Goal: Transaction & Acquisition: Purchase product/service

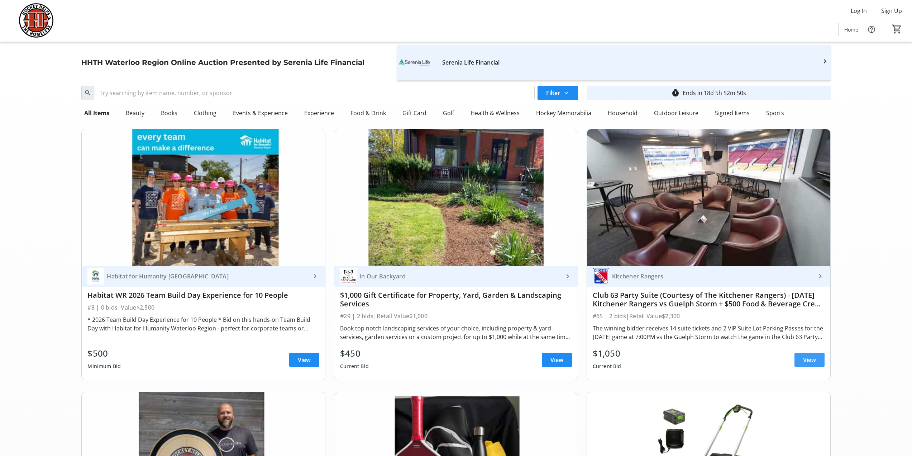
click at [813, 360] on span "View" at bounding box center [810, 359] width 13 height 9
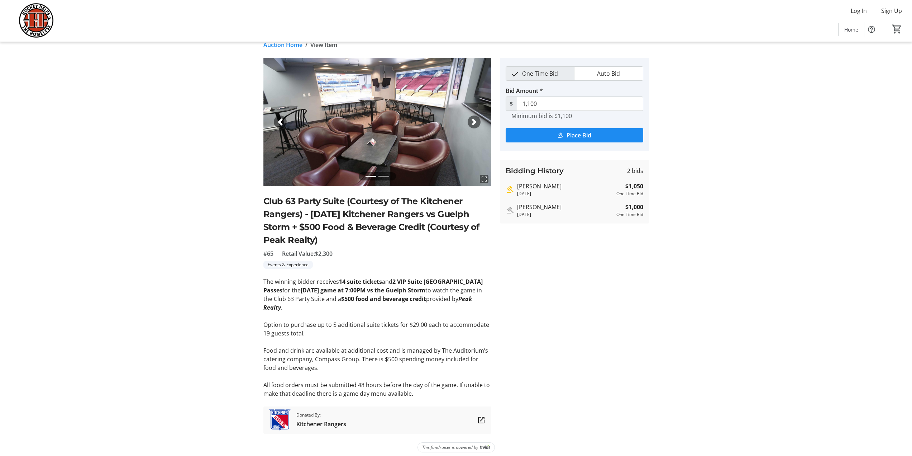
scroll to position [15, 0]
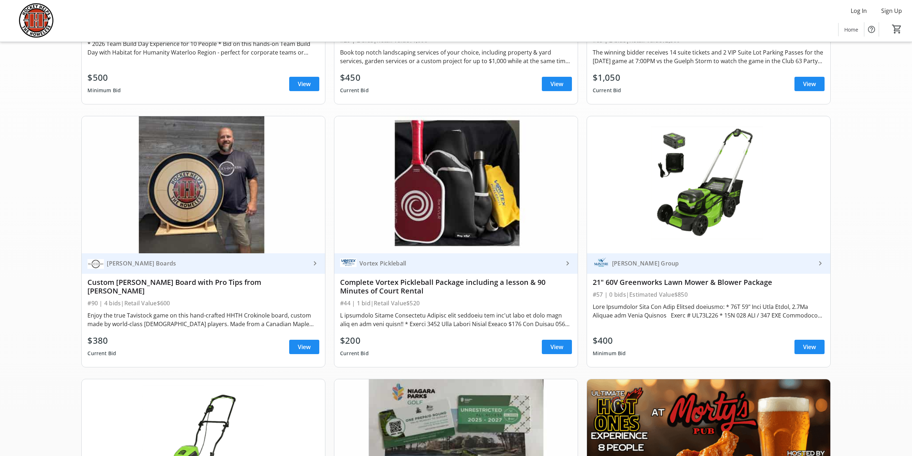
scroll to position [287, 0]
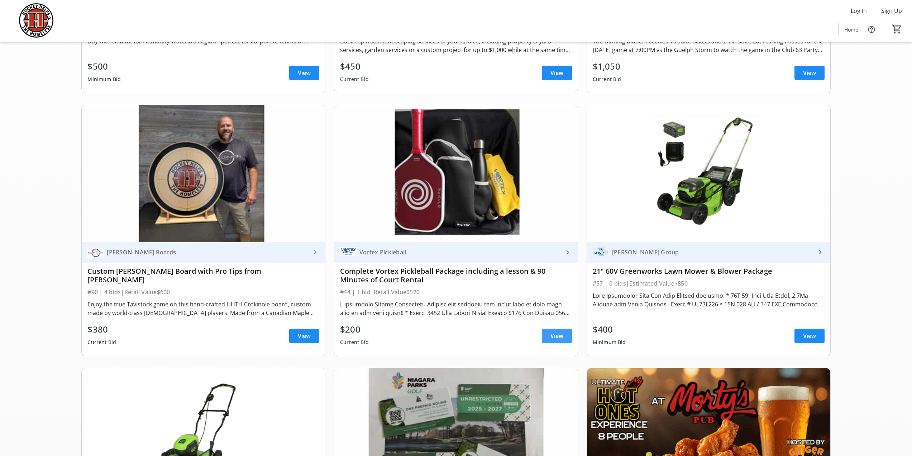
click at [558, 336] on span "View" at bounding box center [557, 335] width 13 height 9
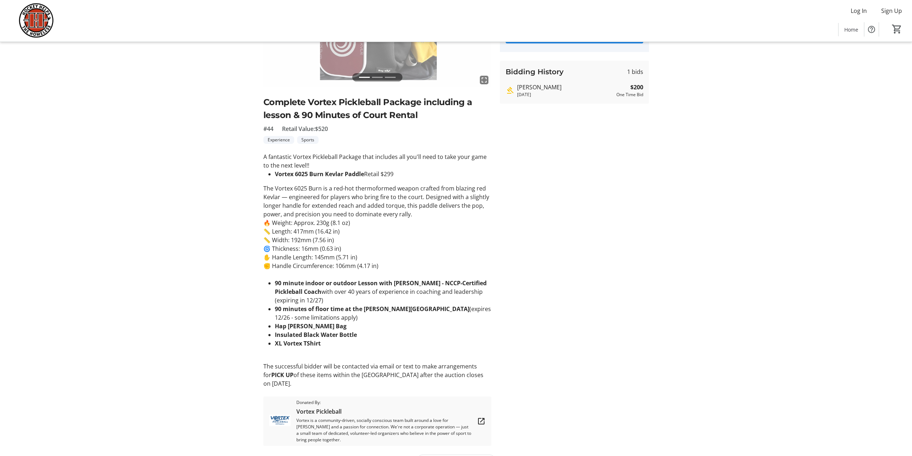
scroll to position [126, 0]
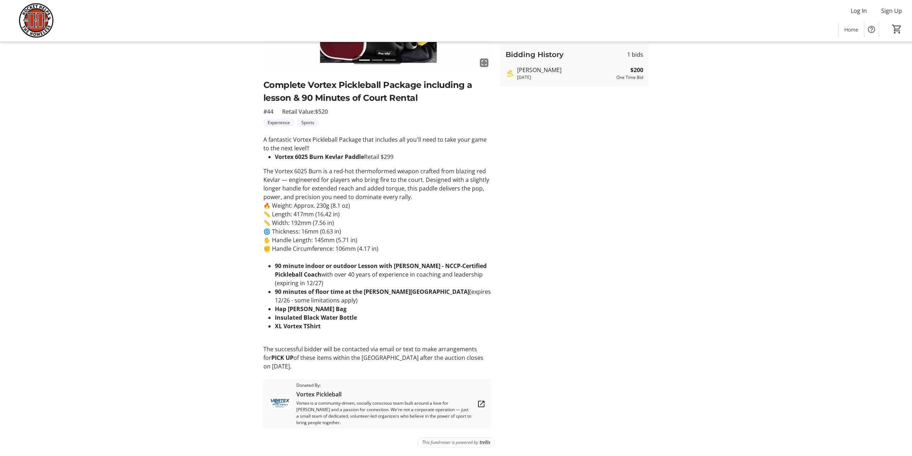
drag, startPoint x: 264, startPoint y: 348, endPoint x: 307, endPoint y: 368, distance: 46.7
click at [307, 368] on p "The successful bidder will be contacted via email or text to make arrangements …" at bounding box center [378, 358] width 228 height 26
copy p "The successful bidder will be contacted via email or text to make arrangements …"
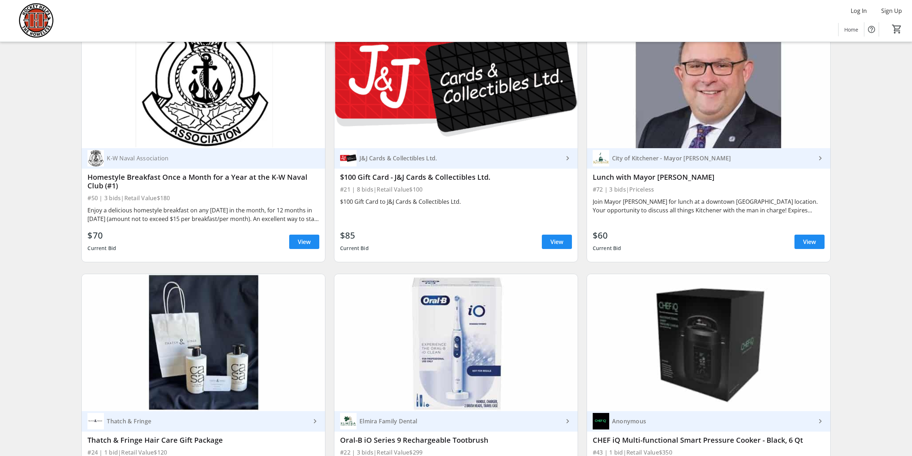
scroll to position [3119, 0]
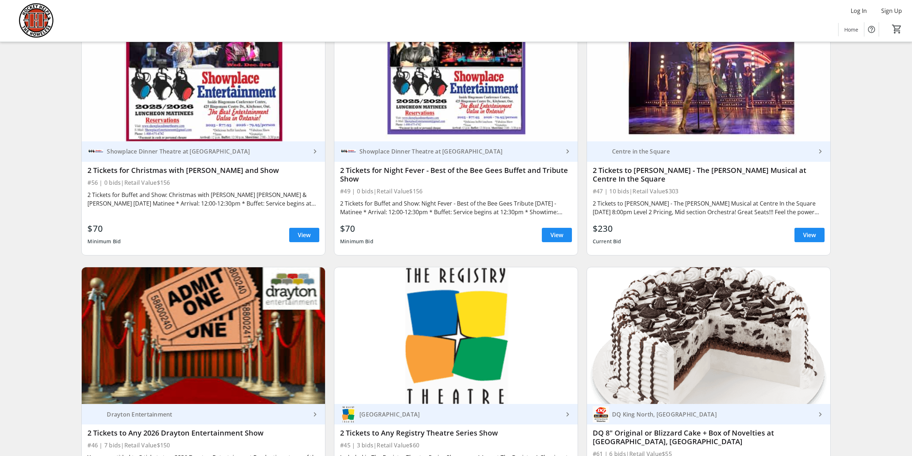
scroll to position [4912, 0]
